Goal: Book appointment/travel/reservation

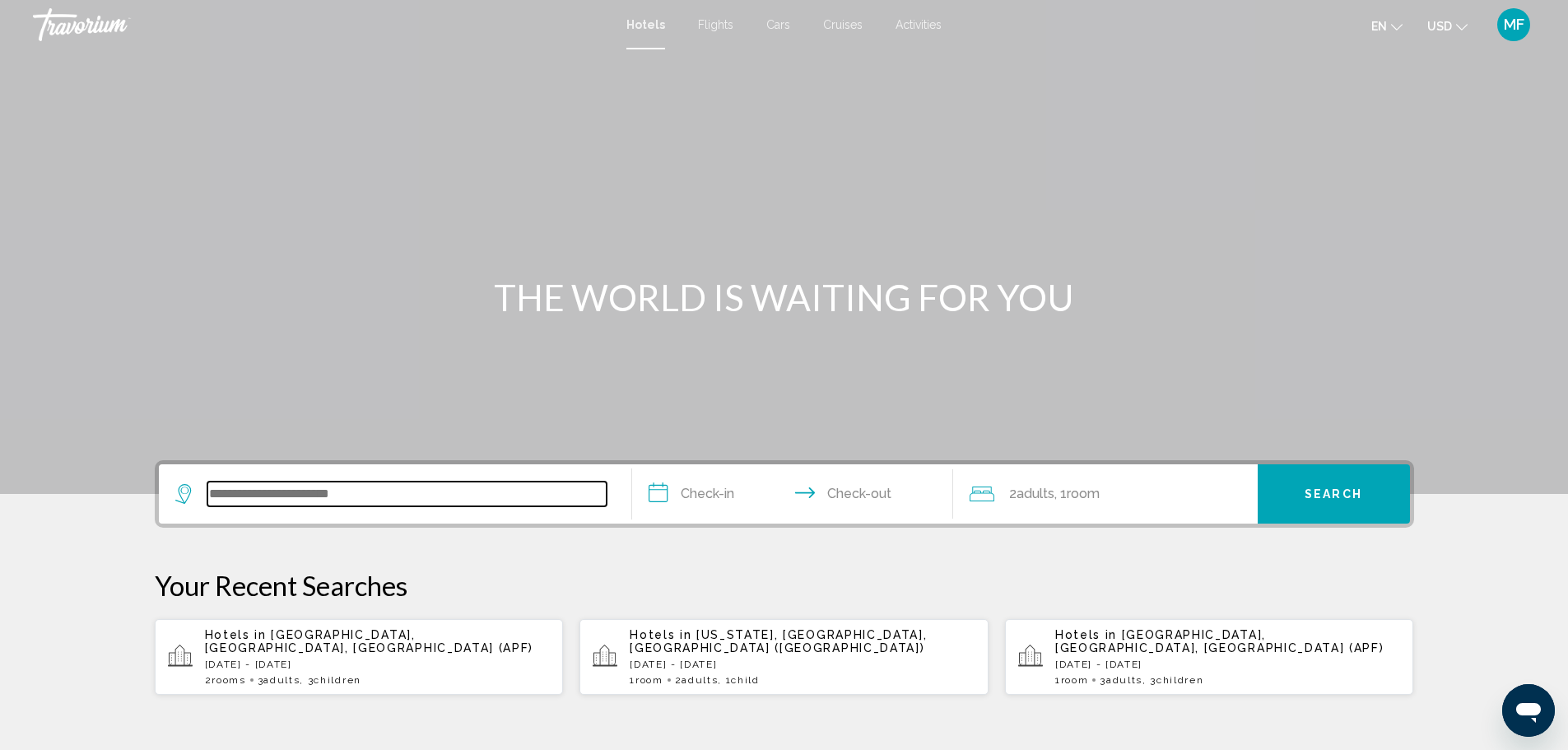
click at [301, 492] on input "Search widget" at bounding box center [407, 494] width 399 height 25
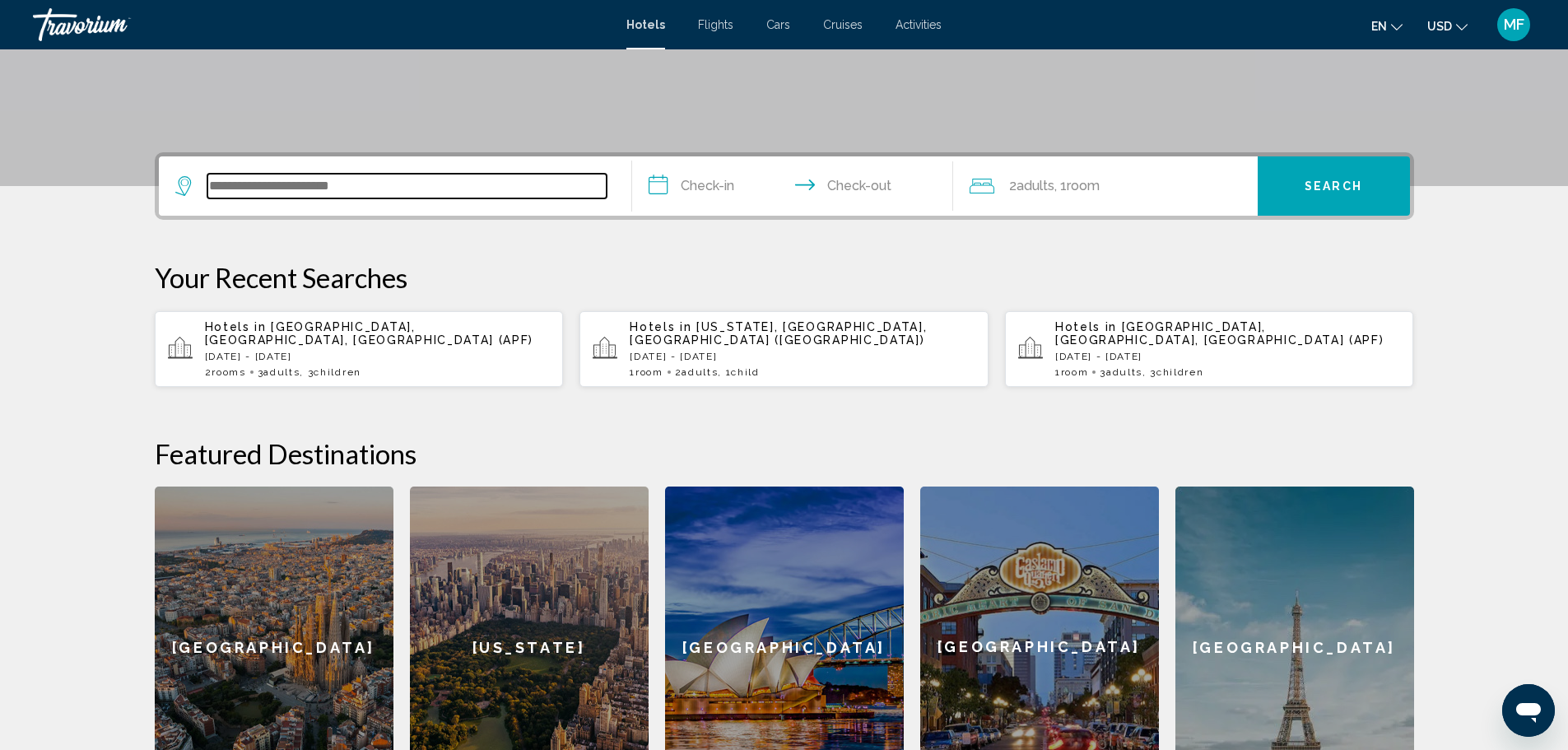
scroll to position [160, 0]
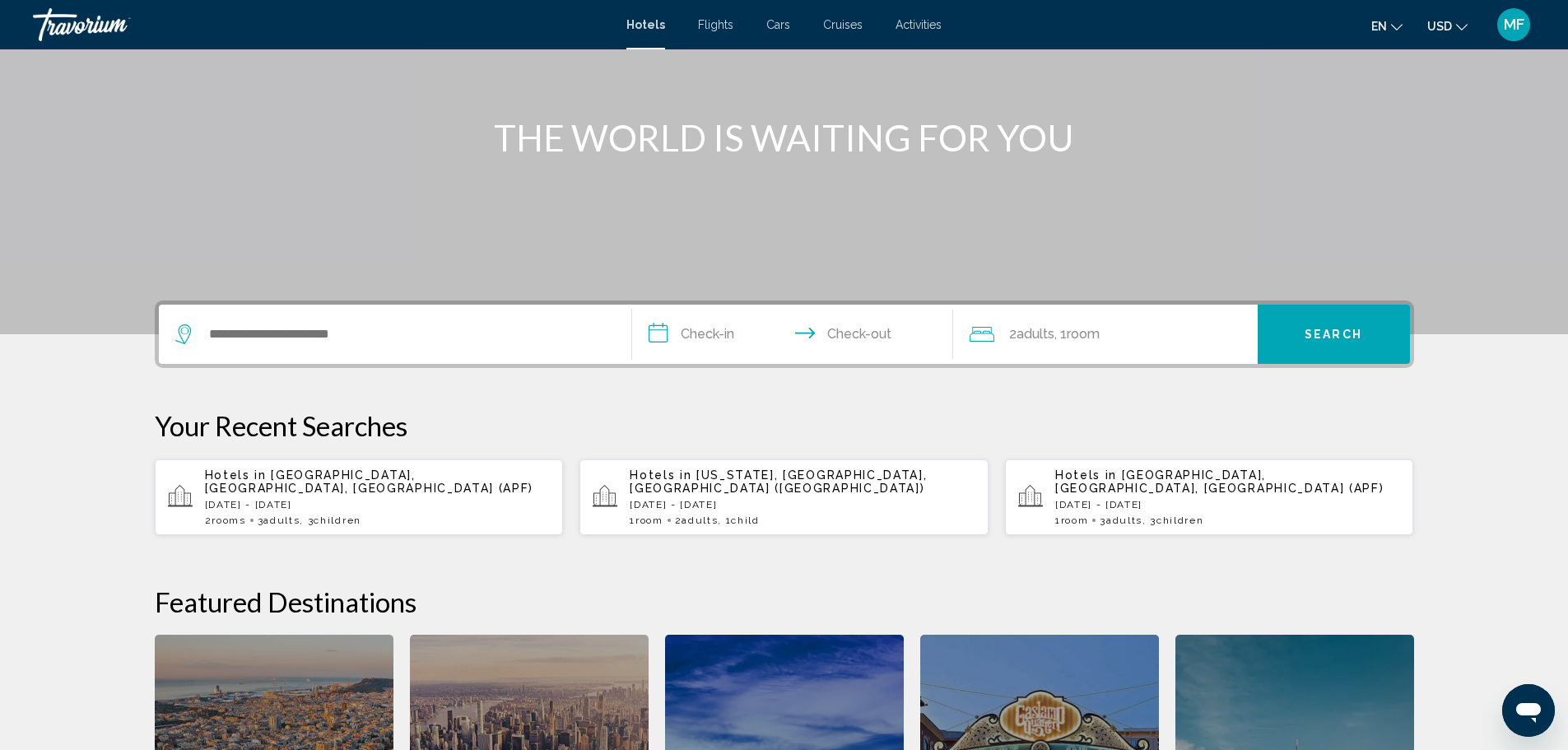
click at [774, 29] on span "Cars" at bounding box center [778, 25] width 24 height 13
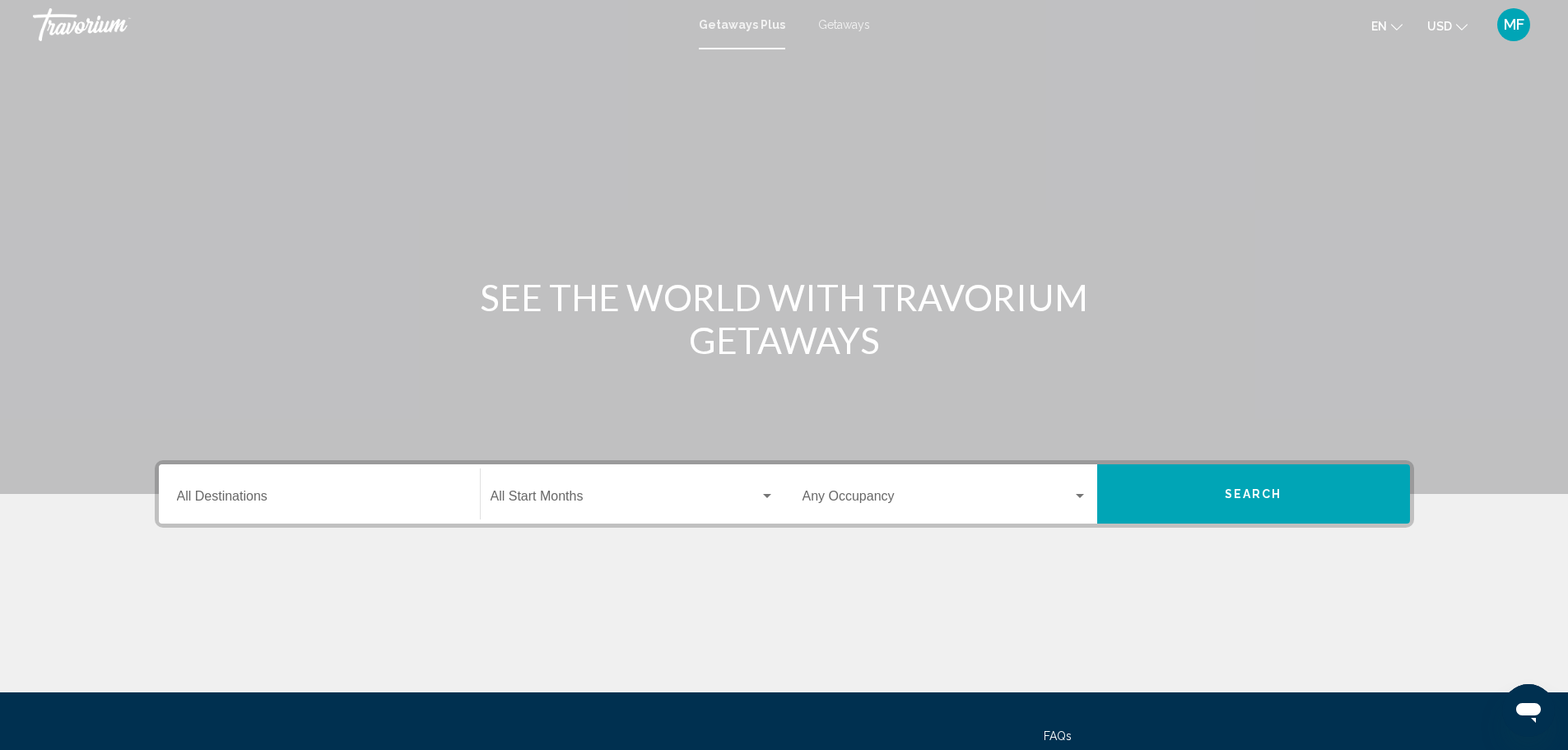
click at [839, 21] on span "Getaways" at bounding box center [844, 25] width 52 height 13
click at [272, 499] on input "Destination All Destinations" at bounding box center [319, 500] width 285 height 15
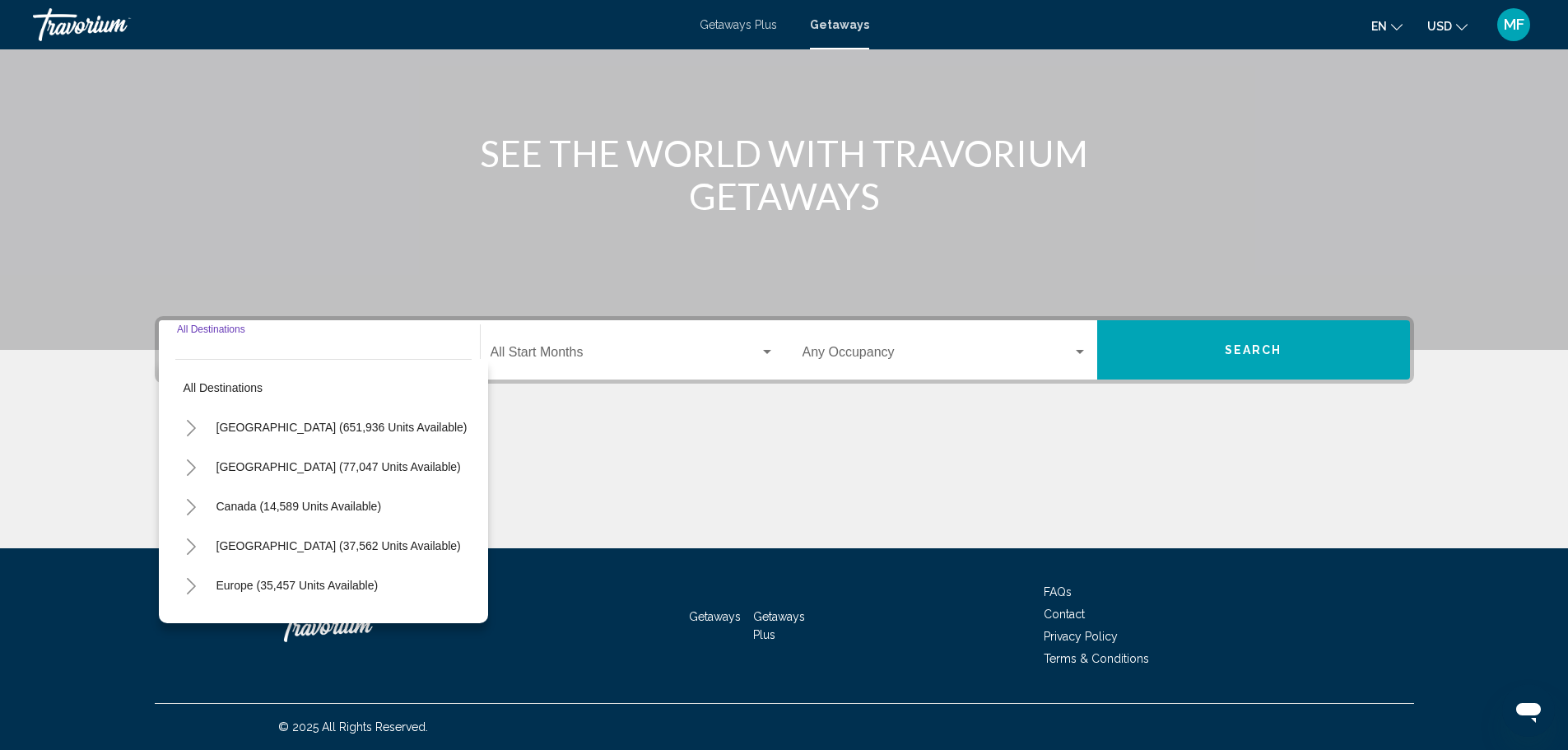
click at [190, 434] on icon "Toggle United States (651,936 units available)" at bounding box center [192, 428] width 9 height 16
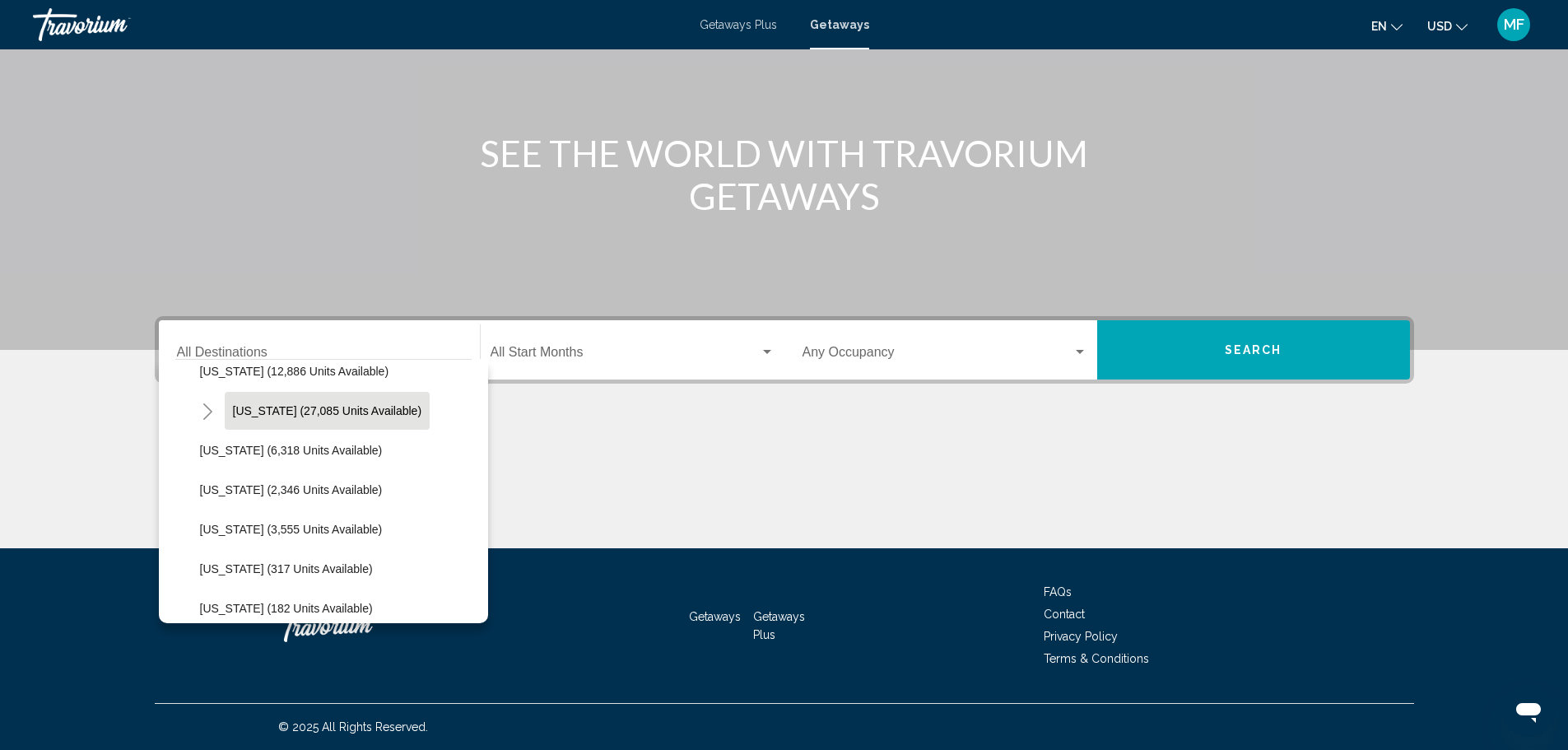
click at [316, 415] on span "[US_STATE] (27,085 units available)" at bounding box center [328, 411] width 190 height 13
type input "**********"
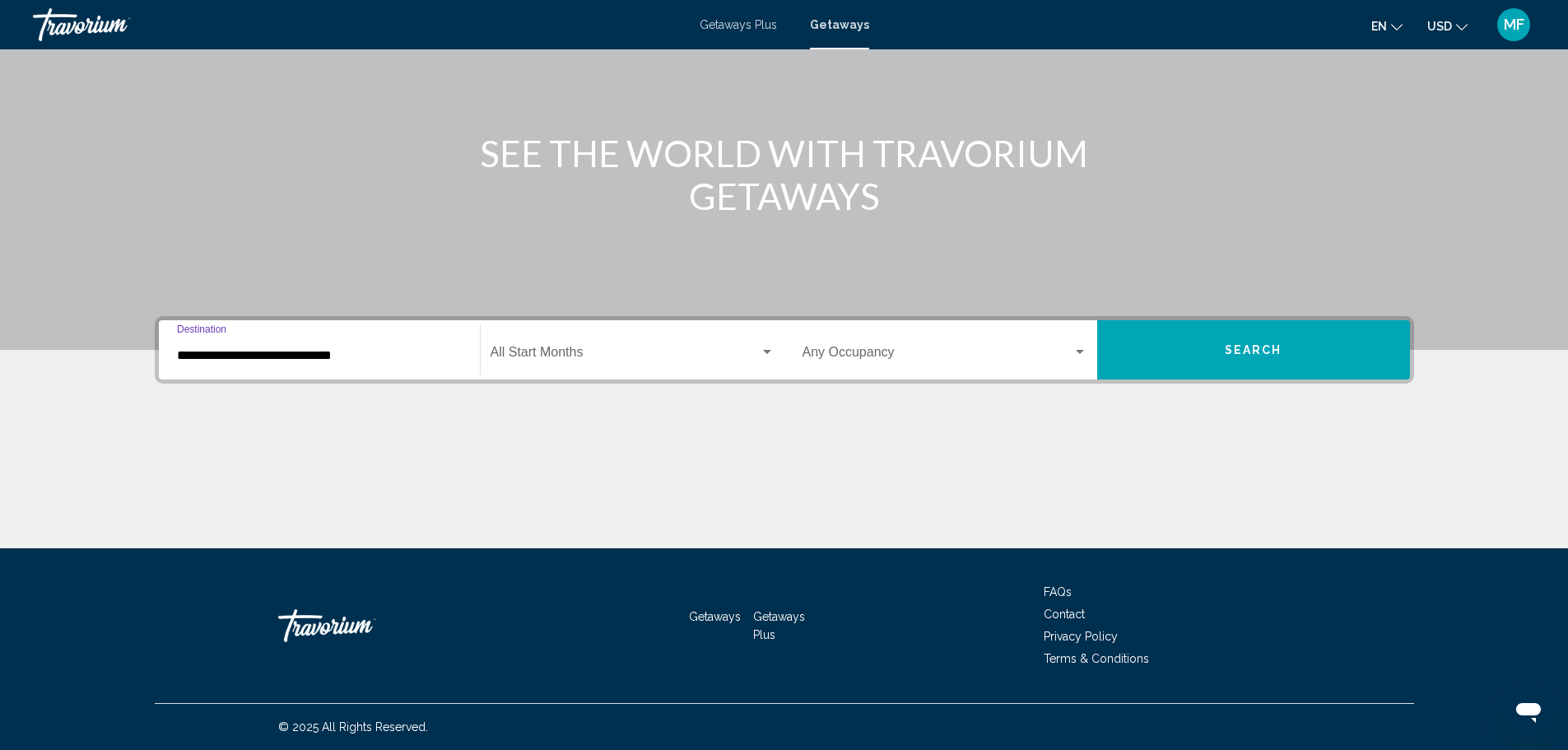
click at [582, 345] on div "Start Month All Start Months" at bounding box center [632, 350] width 284 height 52
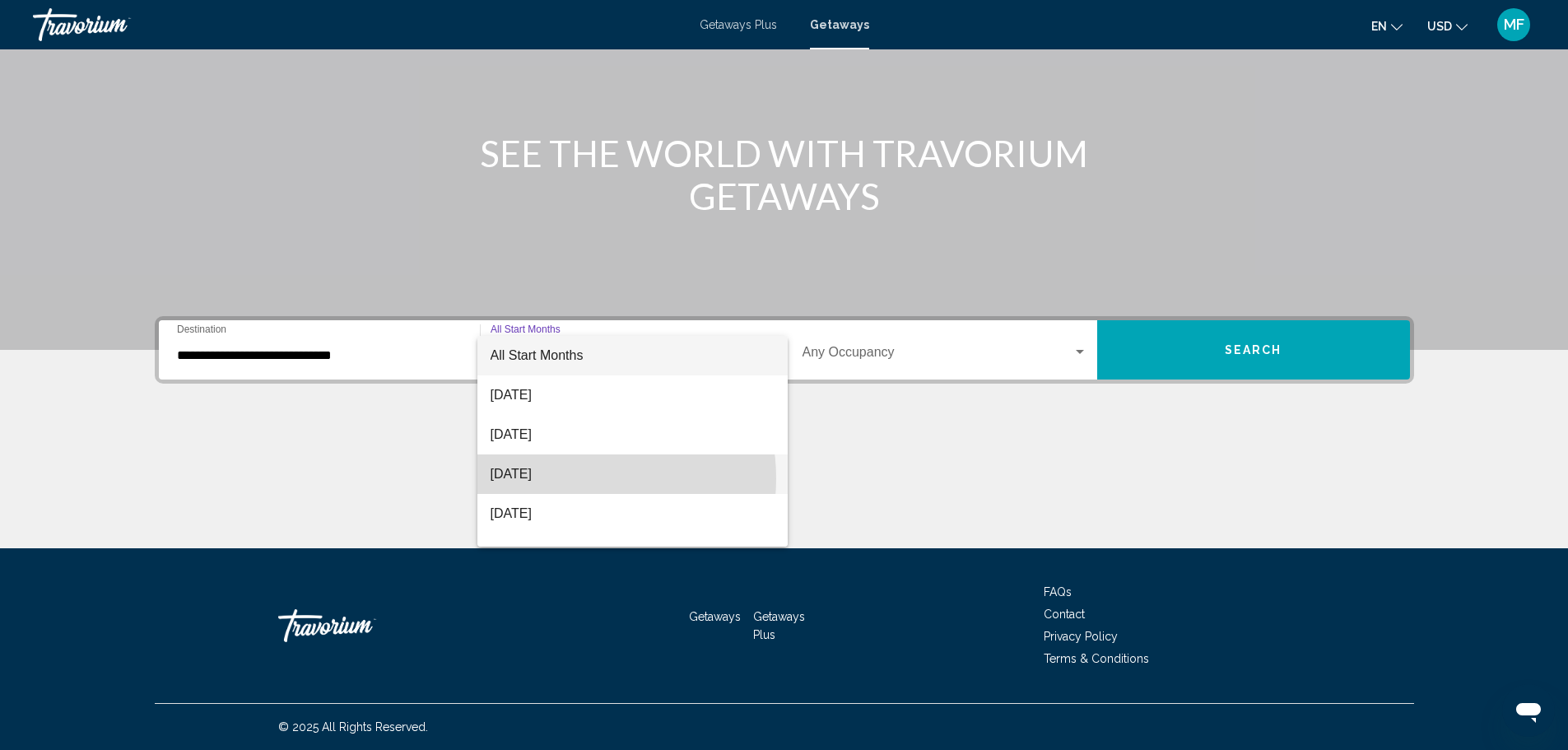
click at [566, 479] on span "[DATE]" at bounding box center [632, 474] width 284 height 40
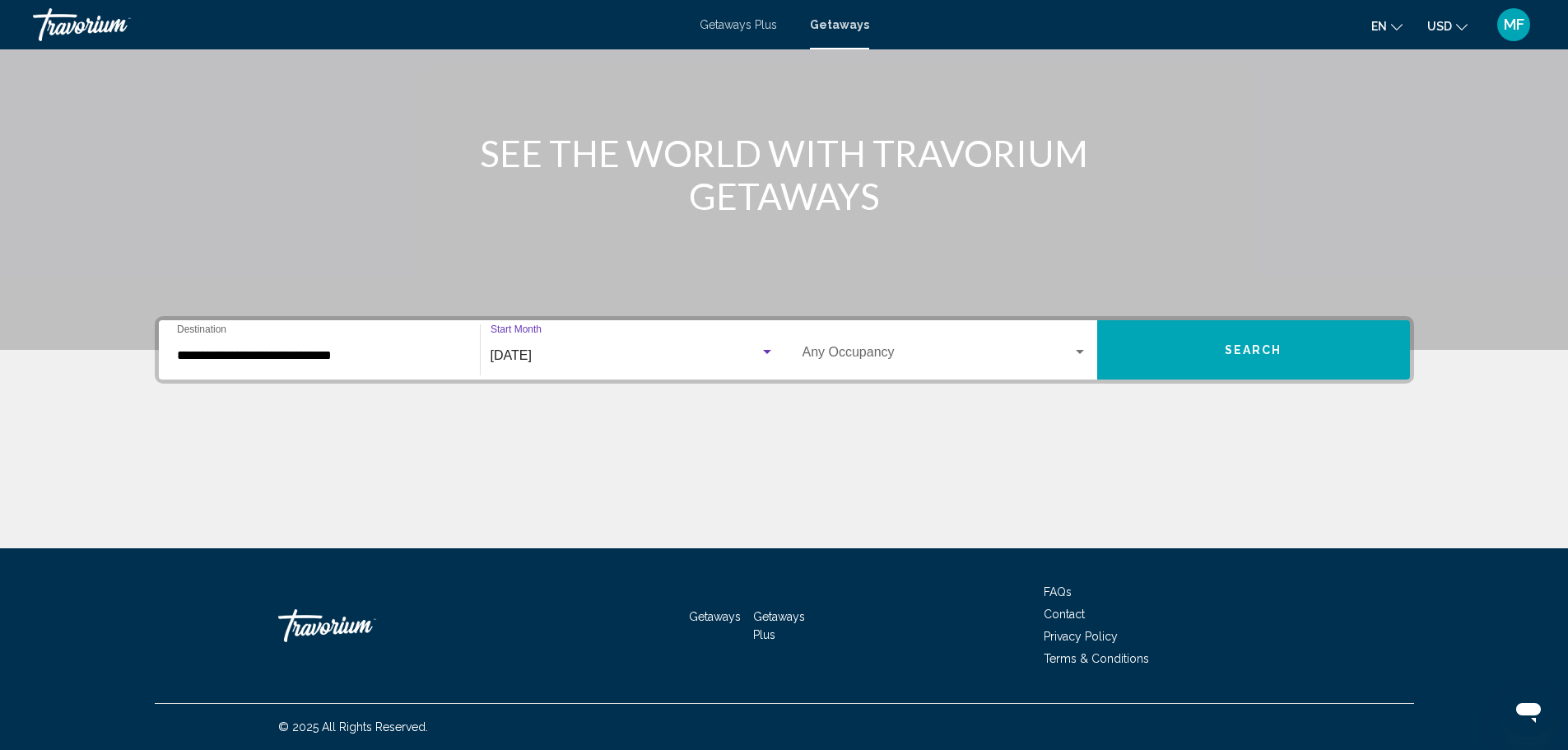
click at [881, 350] on span "Search widget" at bounding box center [937, 356] width 270 height 15
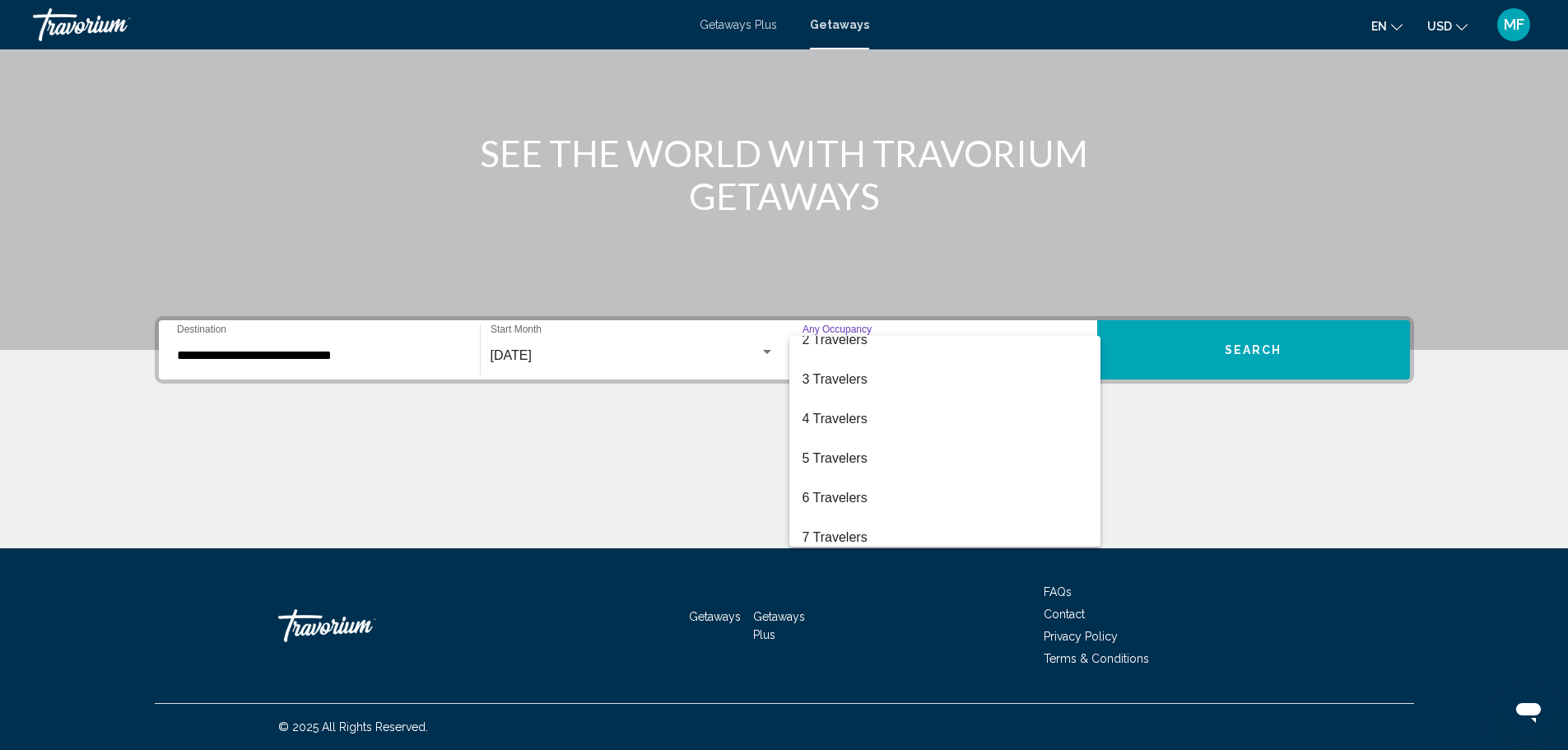
scroll to position [75, 0]
click at [855, 478] on span "6 Travelers" at bounding box center [945, 479] width 285 height 40
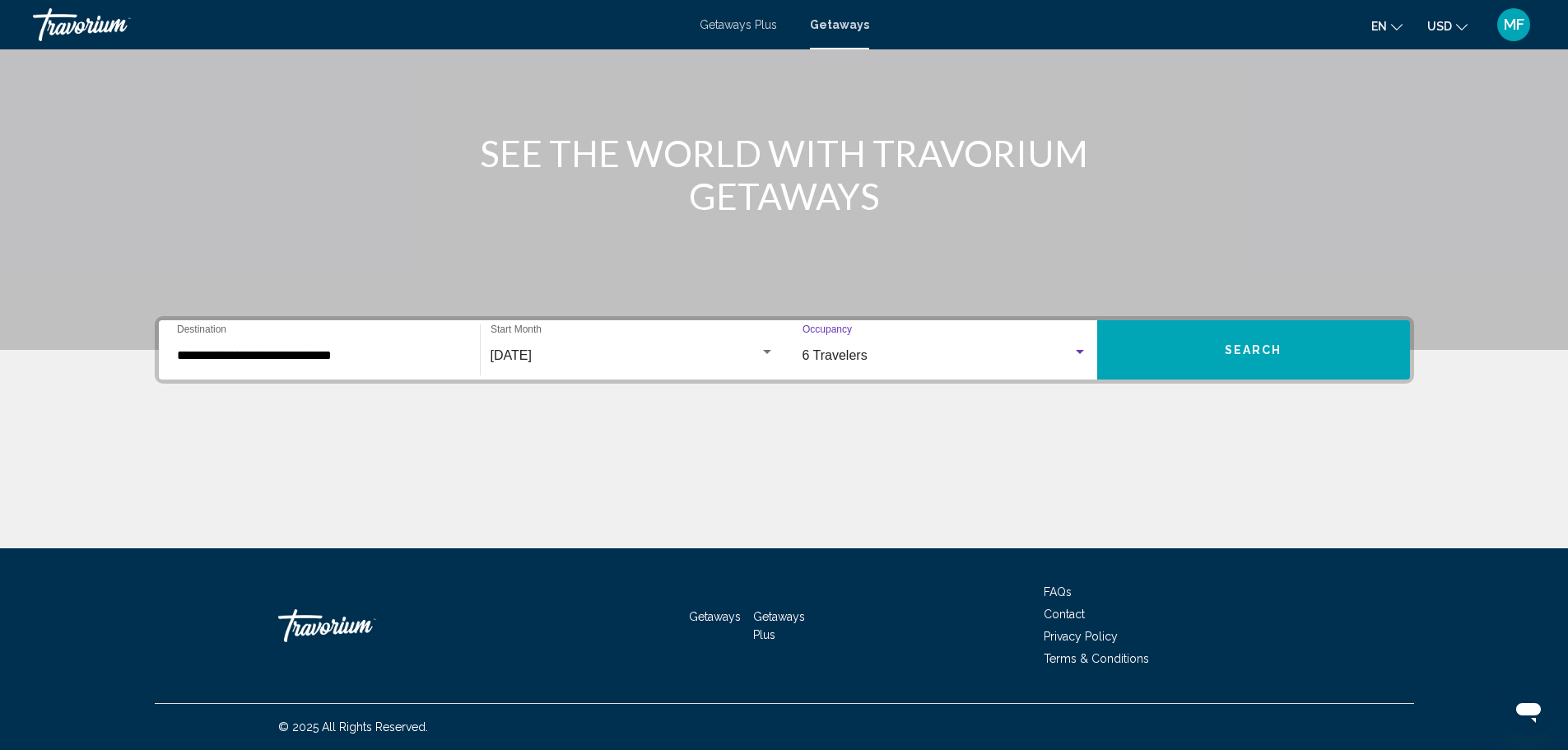
click at [1184, 349] on button "Search" at bounding box center [1253, 349] width 312 height 60
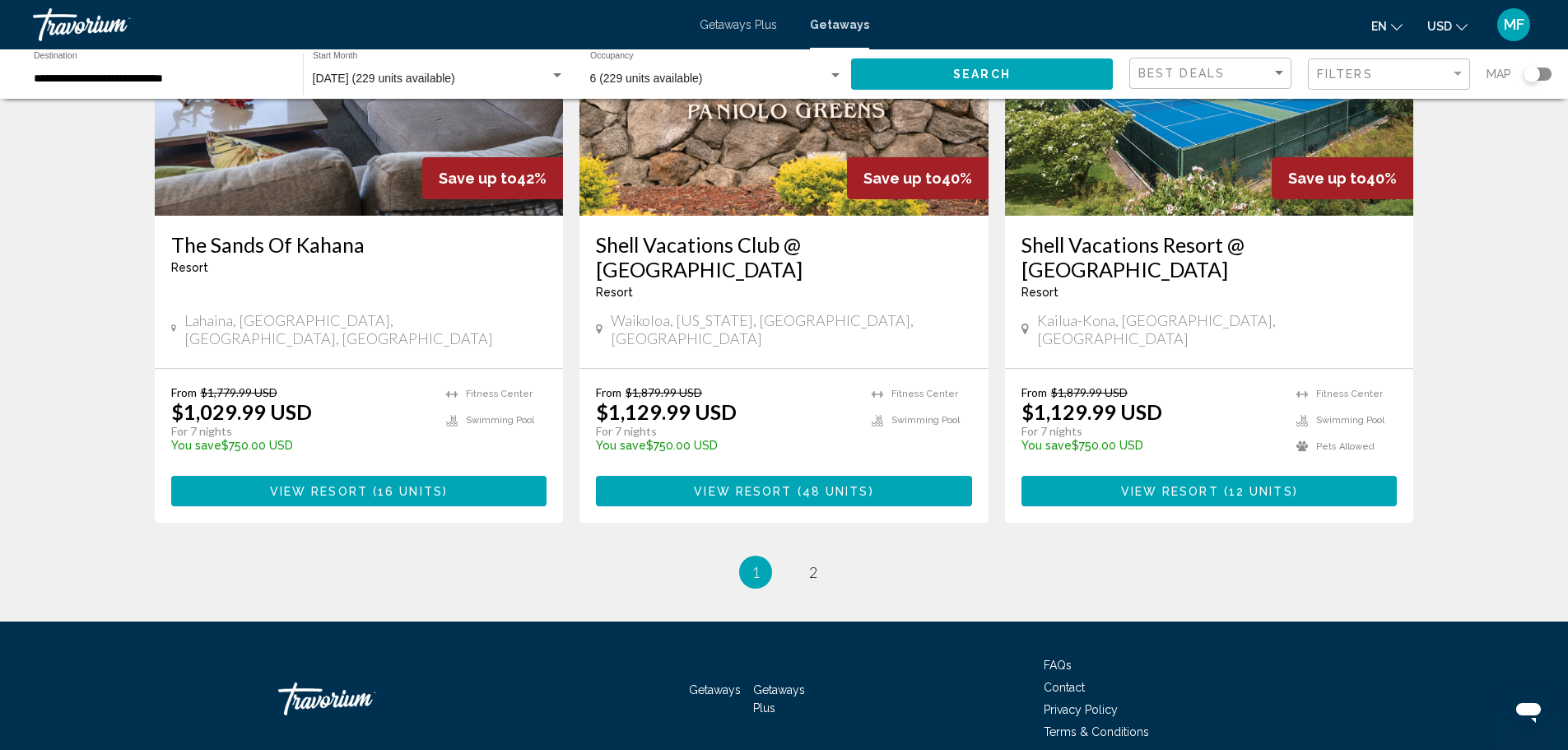
scroll to position [1959, 0]
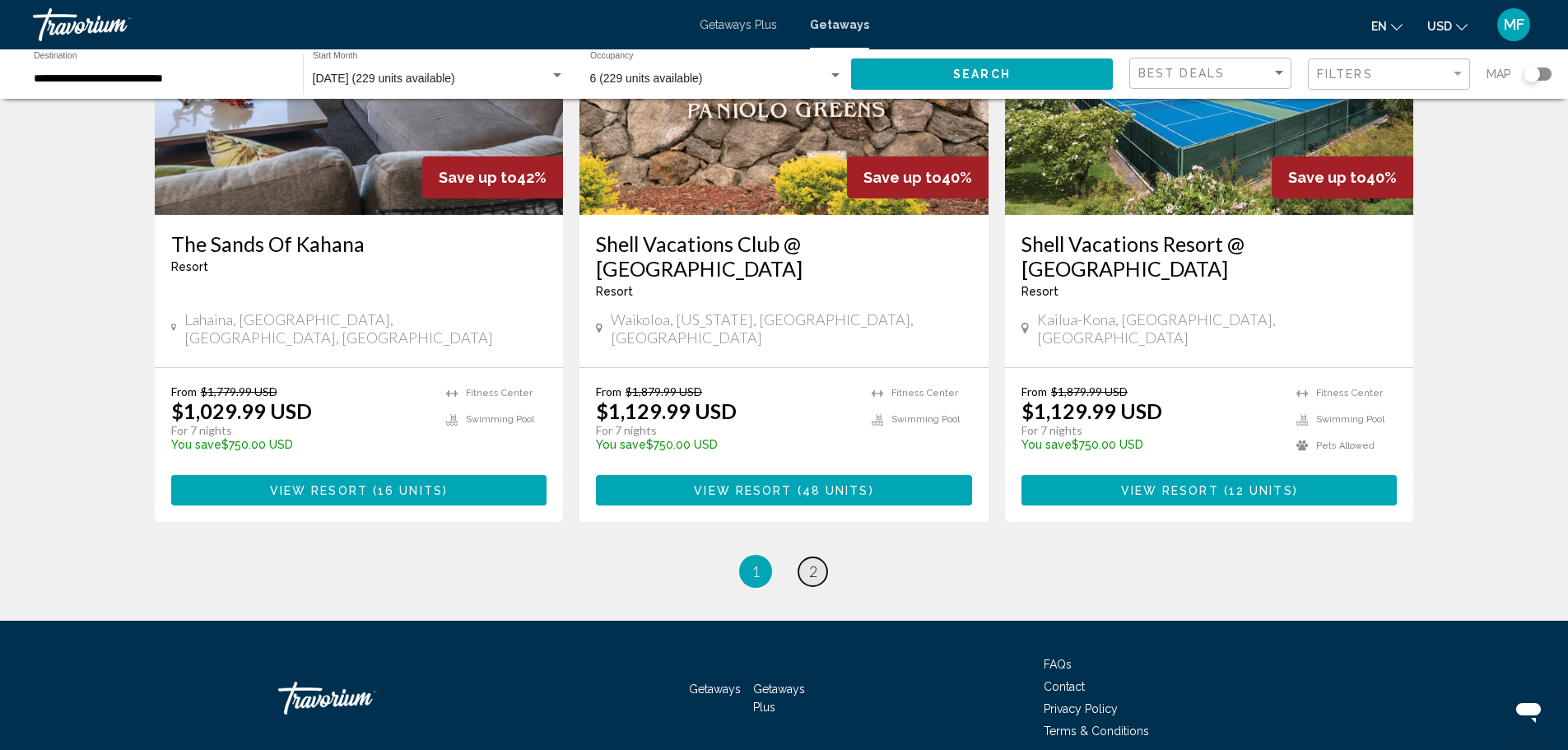
click at [807, 557] on link "page 2" at bounding box center [813, 571] width 29 height 29
